Goal: Transaction & Acquisition: Purchase product/service

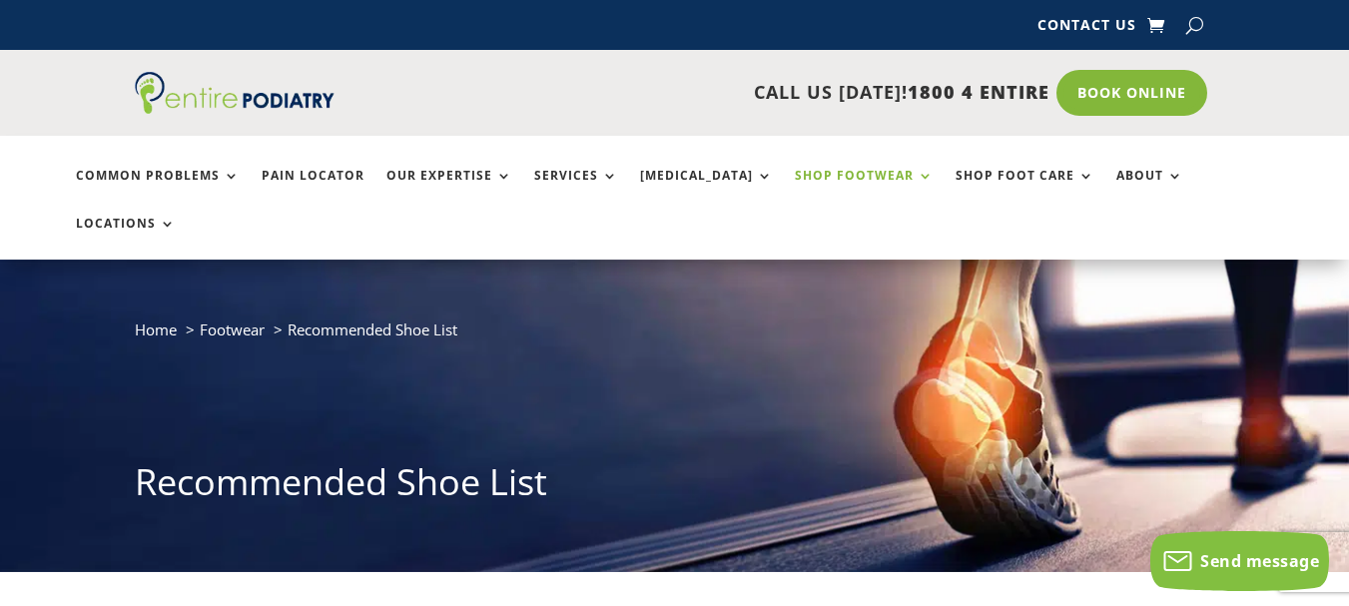
click at [870, 173] on link "Shop Footwear" at bounding box center [864, 190] width 139 height 43
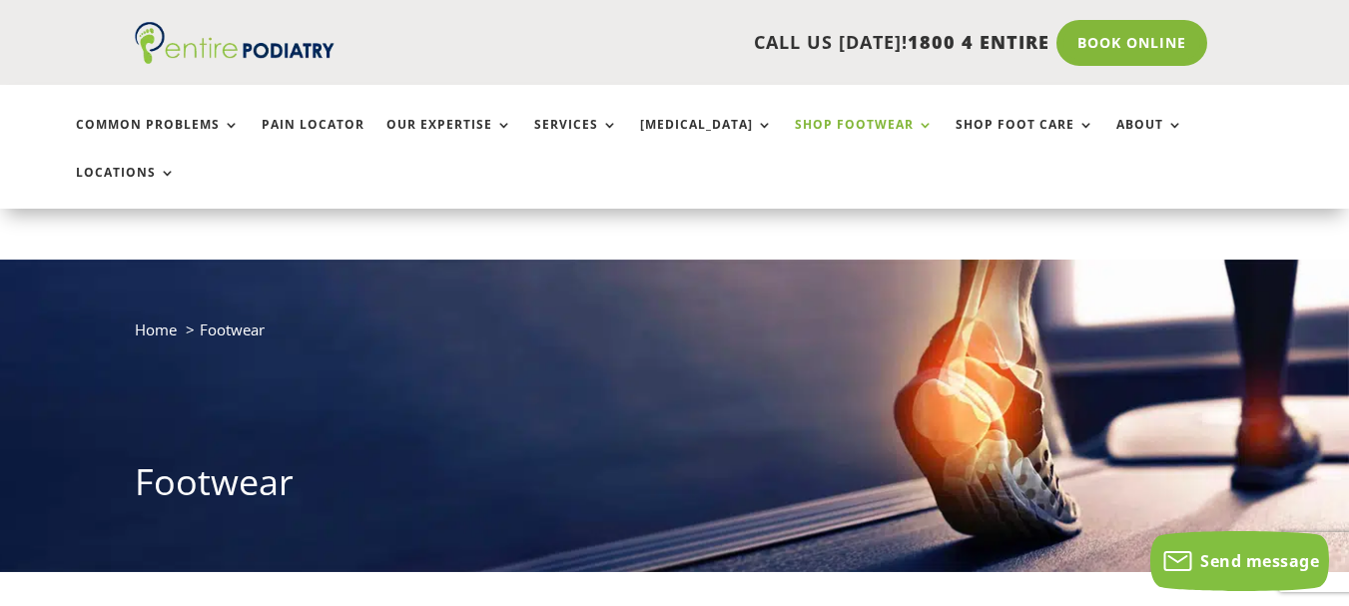
scroll to position [160, 0]
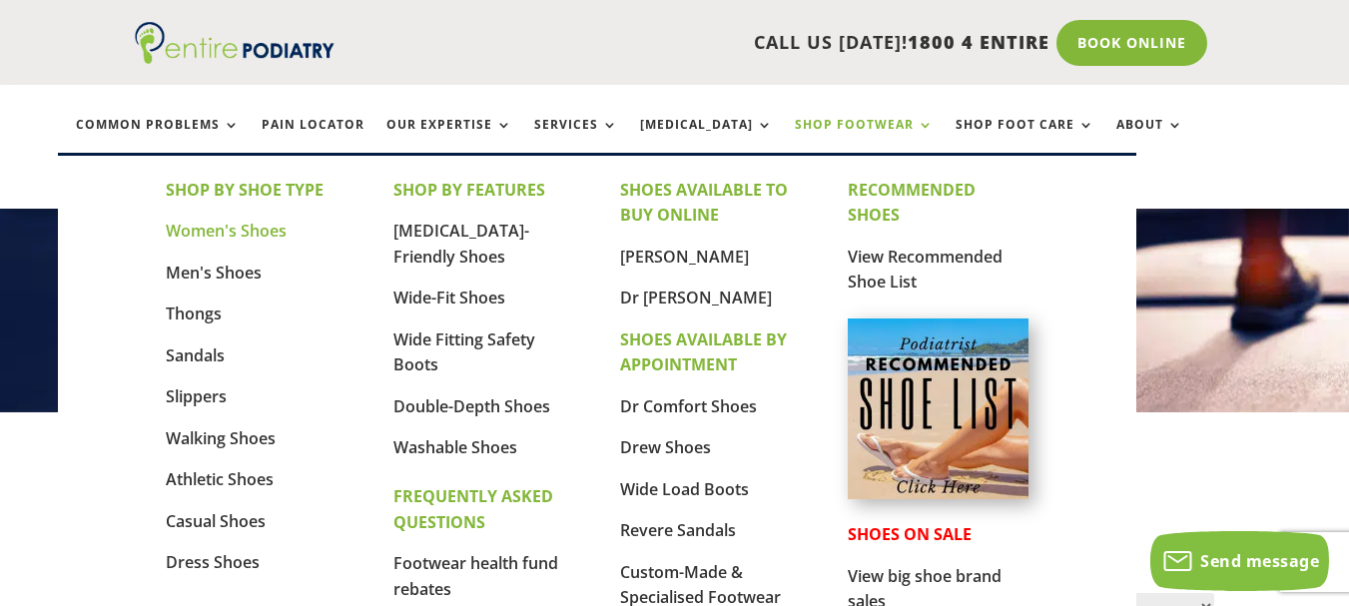
click at [218, 233] on link "Women's Shoes" at bounding box center [226, 231] width 121 height 22
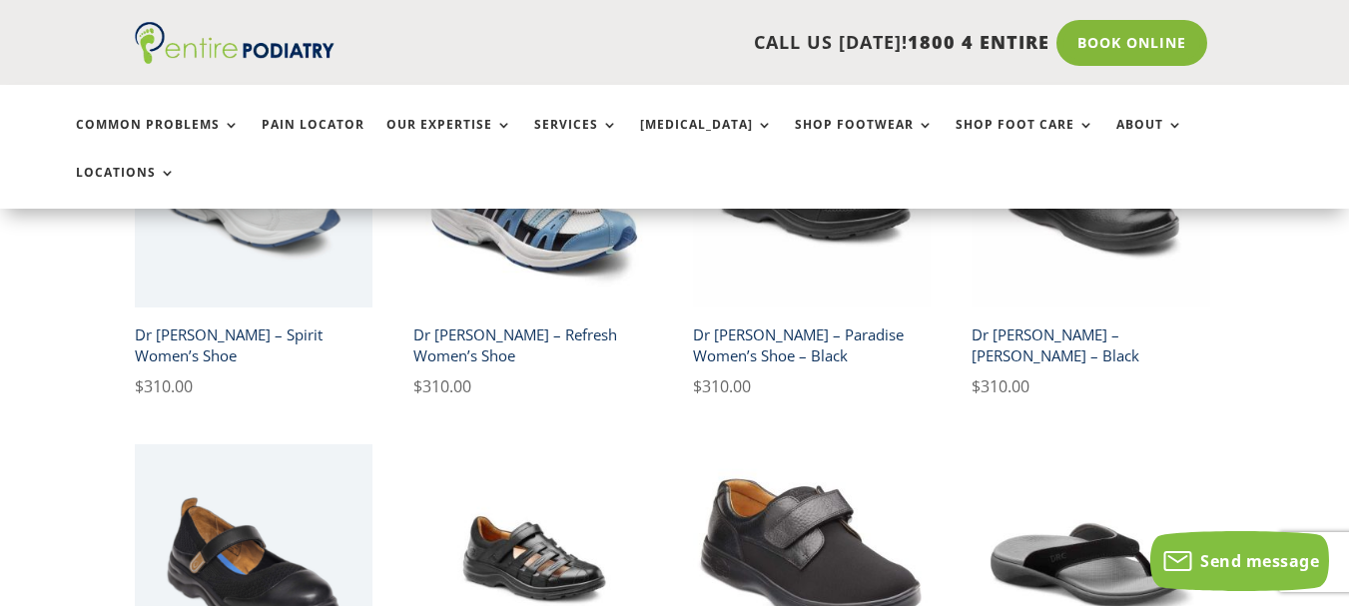
scroll to position [3511, 0]
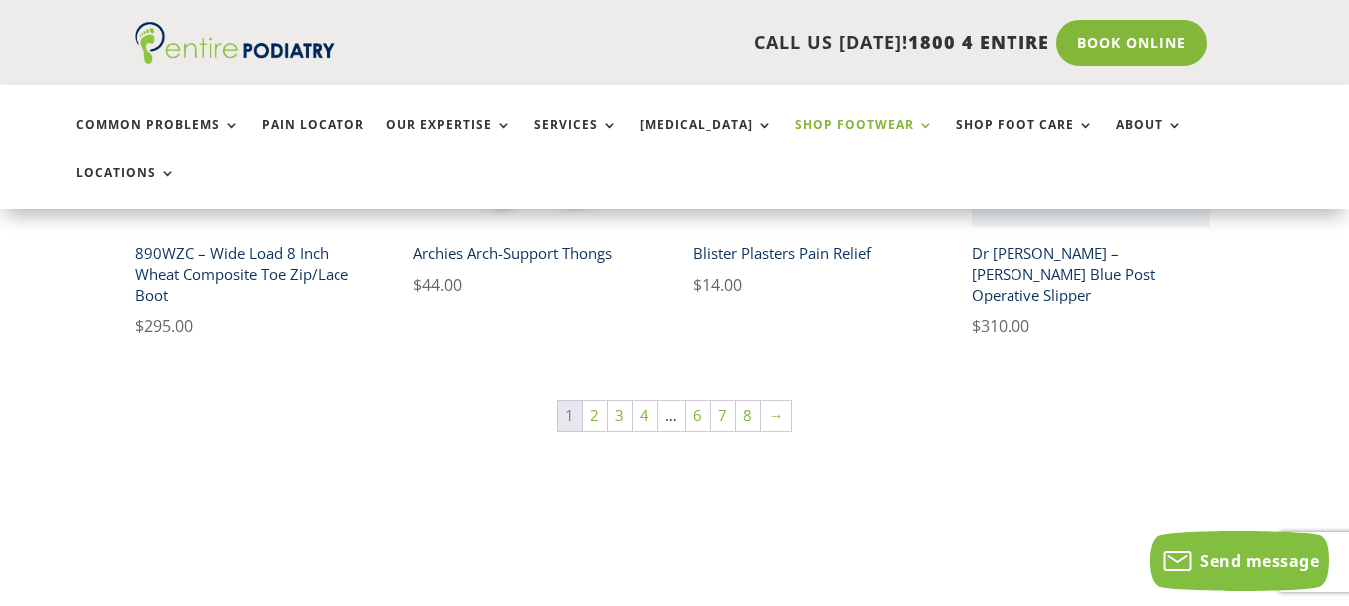
scroll to position [1678, 0]
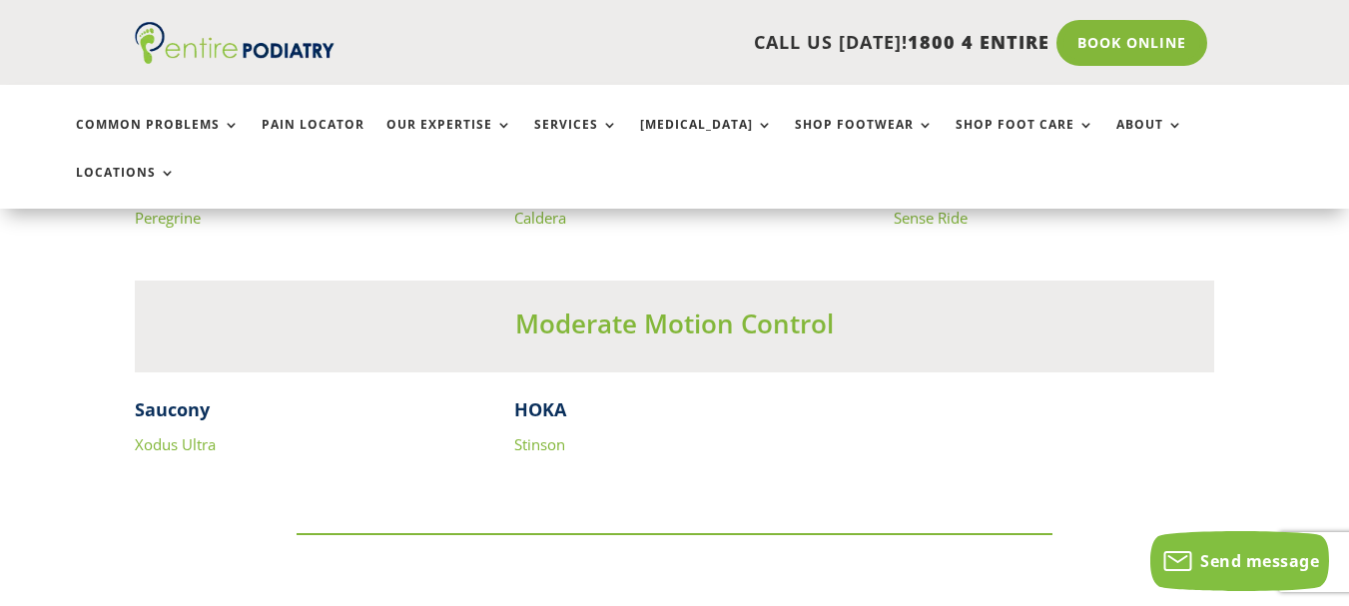
scroll to position [5596, 0]
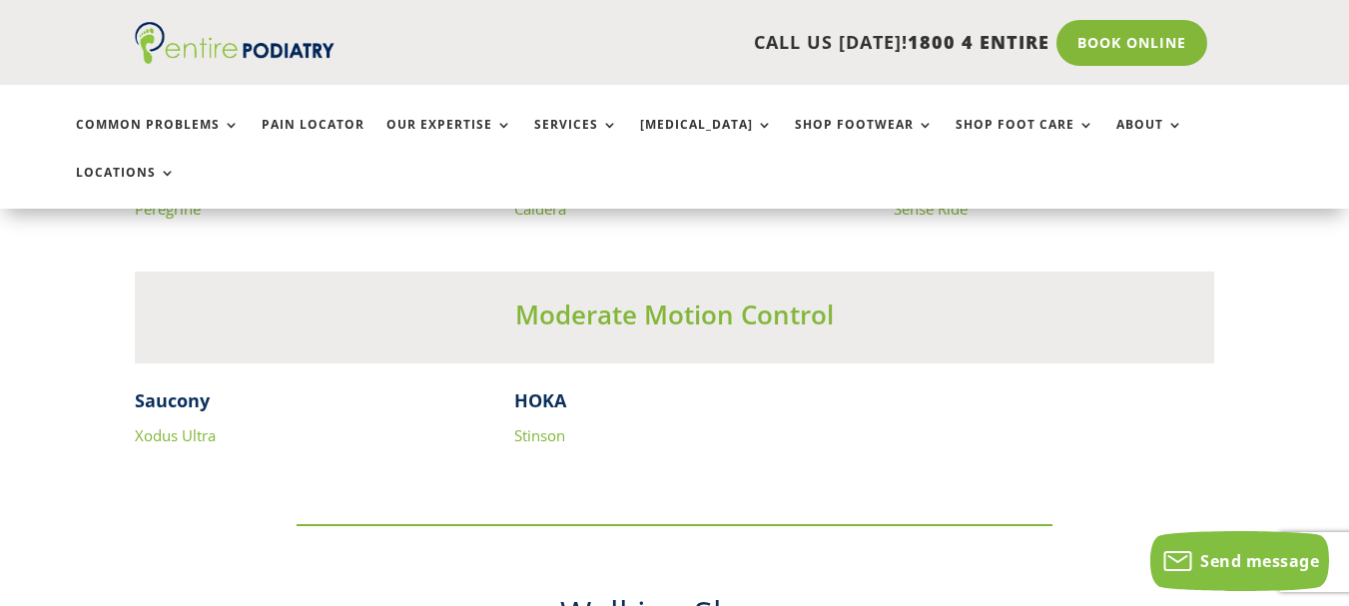
click at [154, 425] on link "Xodus Ultra" at bounding box center [175, 435] width 81 height 20
click at [182, 425] on link "Xodus Ultra" at bounding box center [175, 435] width 81 height 20
